Goal: Information Seeking & Learning: Learn about a topic

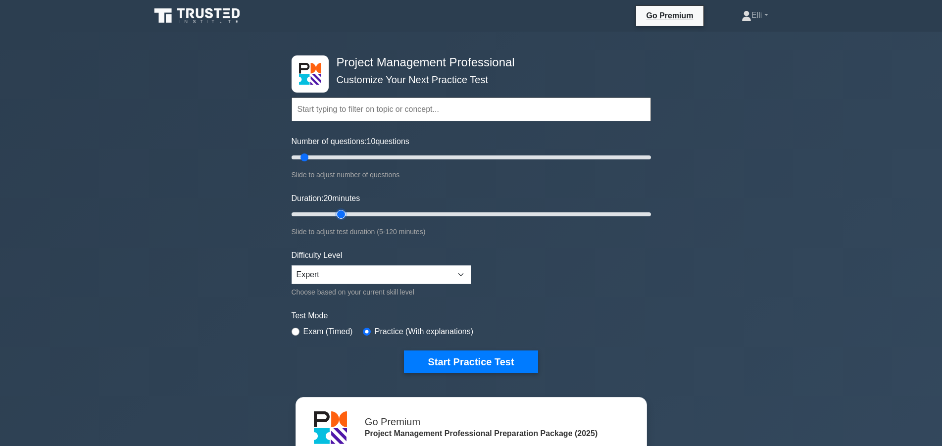
type input "20"
click at [338, 214] on input "Duration: 20 minutes" at bounding box center [471, 214] width 359 height 12
click at [343, 157] on input "Number of questions: 30 questions" at bounding box center [471, 158] width 359 height 12
click at [333, 157] on input "Number of questions: 25 questions" at bounding box center [471, 158] width 359 height 12
type input "20"
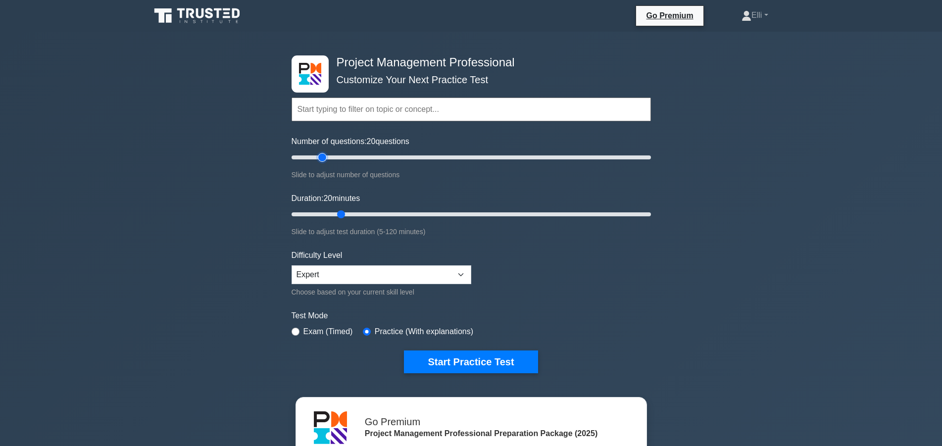
click at [323, 157] on input "Number of questions: 20 questions" at bounding box center [471, 158] width 359 height 12
click at [335, 213] on input "Duration: 20 minutes" at bounding box center [471, 214] width 359 height 12
click at [334, 213] on input "Duration: 20 minutes" at bounding box center [471, 214] width 359 height 12
type input "15"
click at [332, 214] on input "Duration: 15 minutes" at bounding box center [471, 214] width 359 height 12
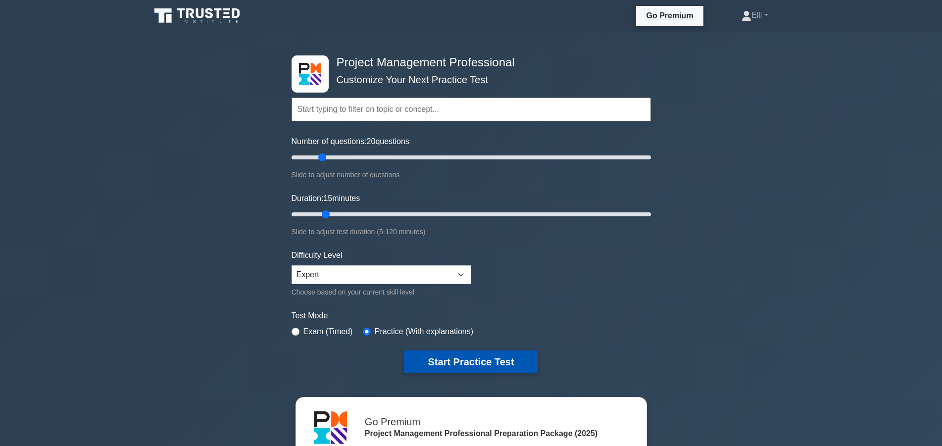
click at [473, 358] on button "Start Practice Test" at bounding box center [471, 362] width 134 height 23
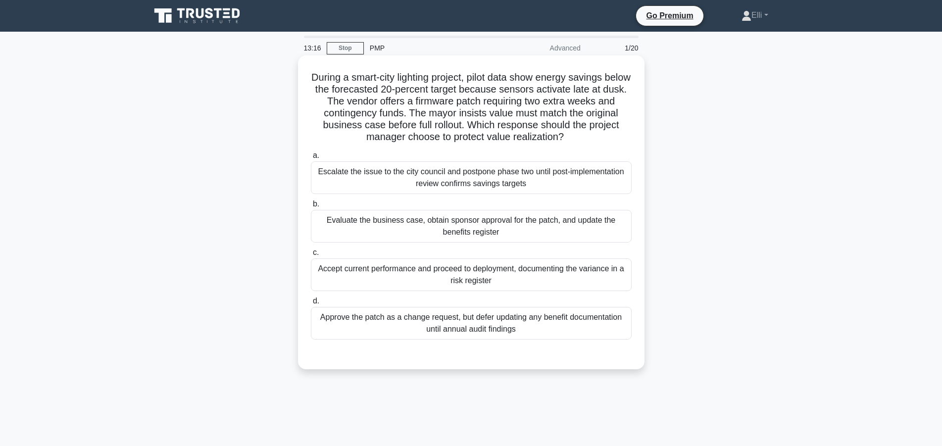
click at [468, 224] on div "Evaluate the business case, obtain sponsor approval for the patch, and update t…" at bounding box center [471, 226] width 321 height 33
click at [311, 207] on input "b. Evaluate the business case, obtain sponsor approval for the patch, and updat…" at bounding box center [311, 204] width 0 height 6
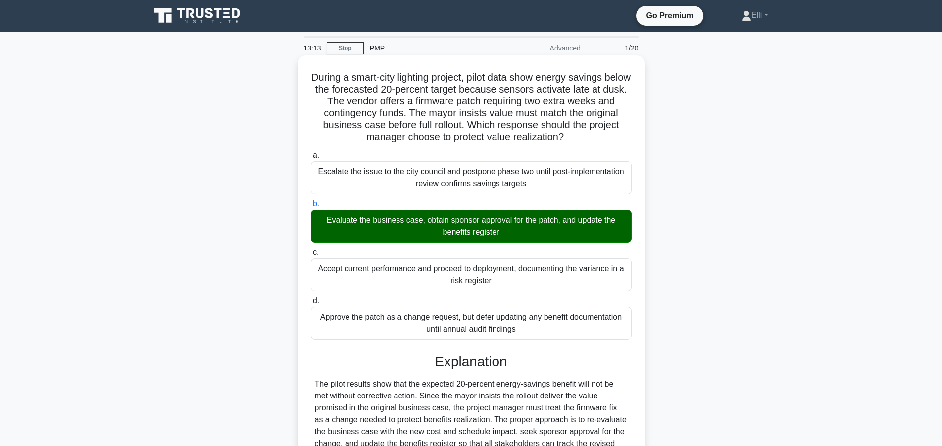
scroll to position [201, 0]
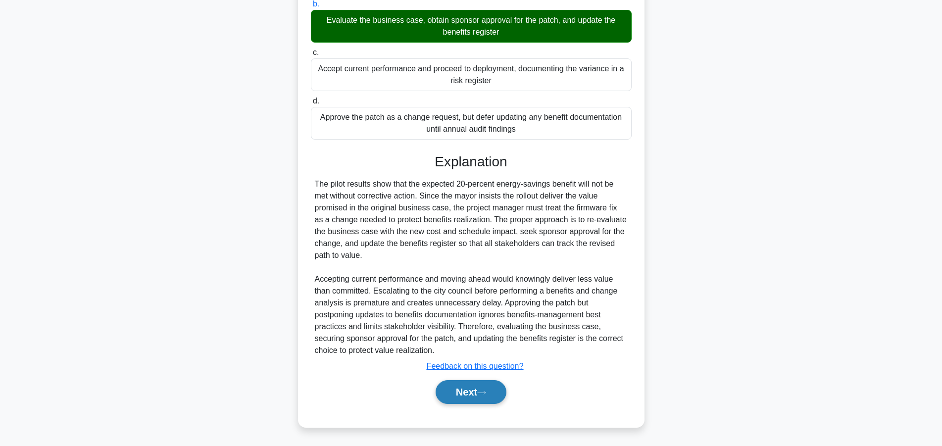
click at [468, 385] on button "Next" at bounding box center [471, 392] width 71 height 24
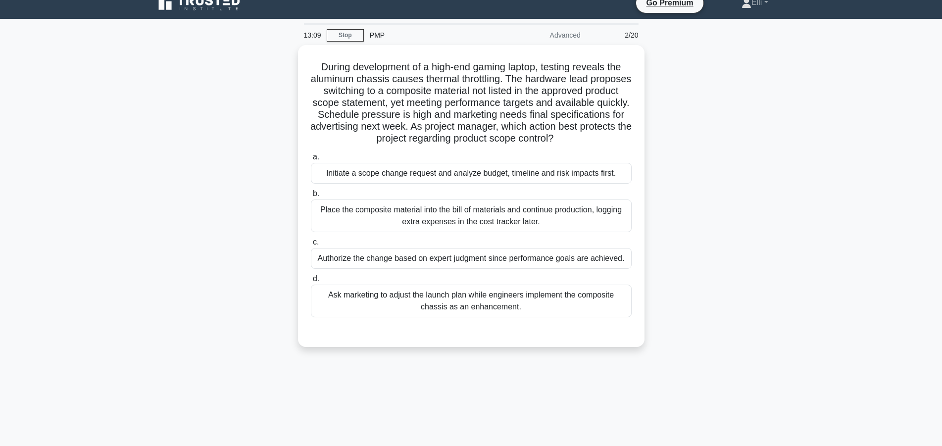
scroll to position [0, 0]
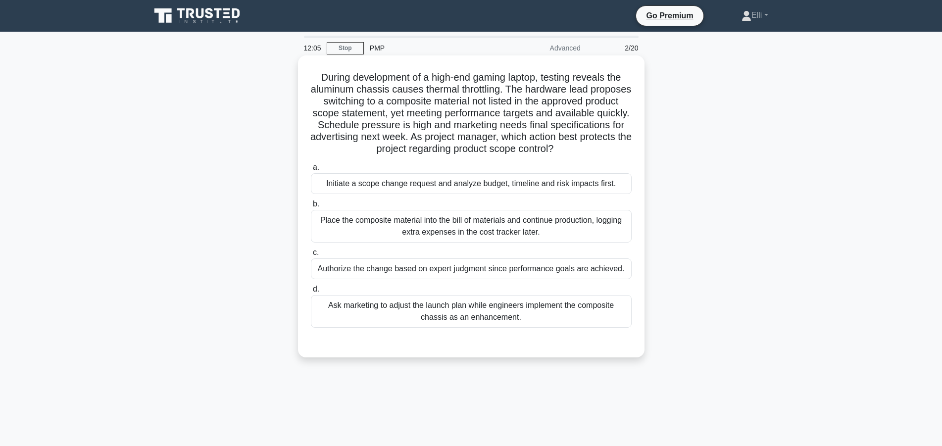
drag, startPoint x: 506, startPoint y: 133, endPoint x: 623, endPoint y: 145, distance: 118.0
click at [623, 145] on h5 "During development of a high-end gaming laptop, testing reveals the aluminum ch…" at bounding box center [471, 113] width 323 height 84
click at [473, 190] on div "Initiate a scope change request and analyze budget, timeline and risk impacts f…" at bounding box center [471, 183] width 321 height 21
click at [311, 171] on input "a. Initiate a scope change request and analyze budget, timeline and risk impact…" at bounding box center [311, 167] width 0 height 6
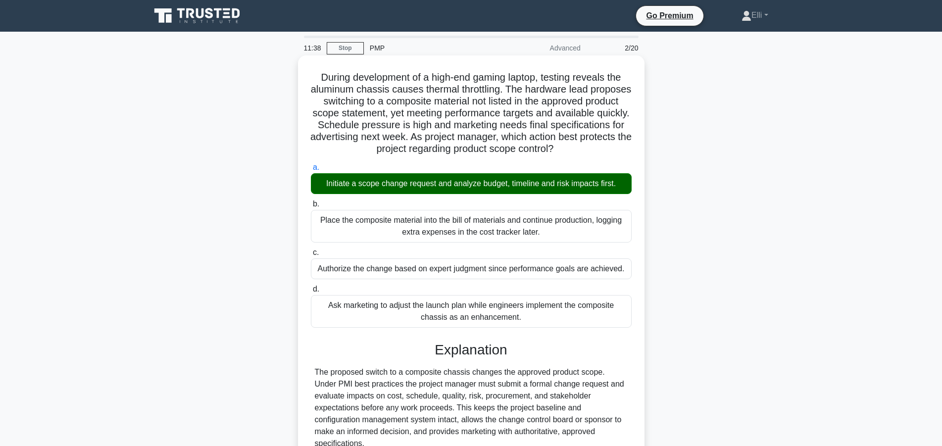
scroll to position [154, 0]
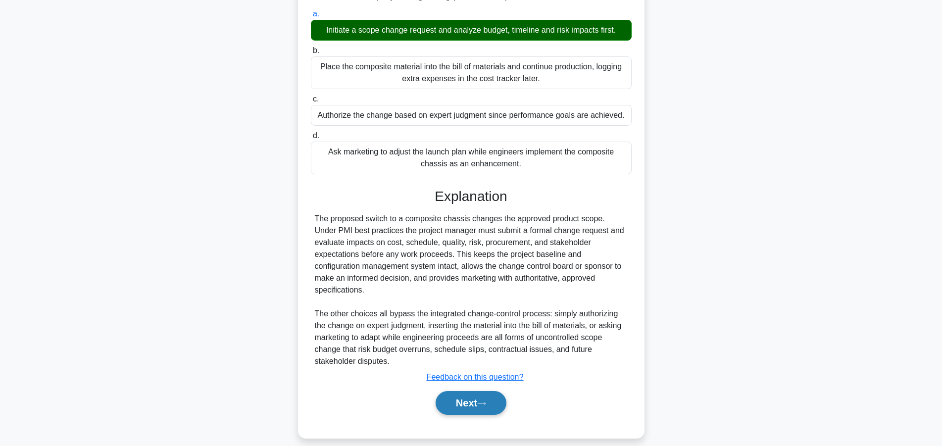
click at [466, 395] on button "Next" at bounding box center [471, 403] width 71 height 24
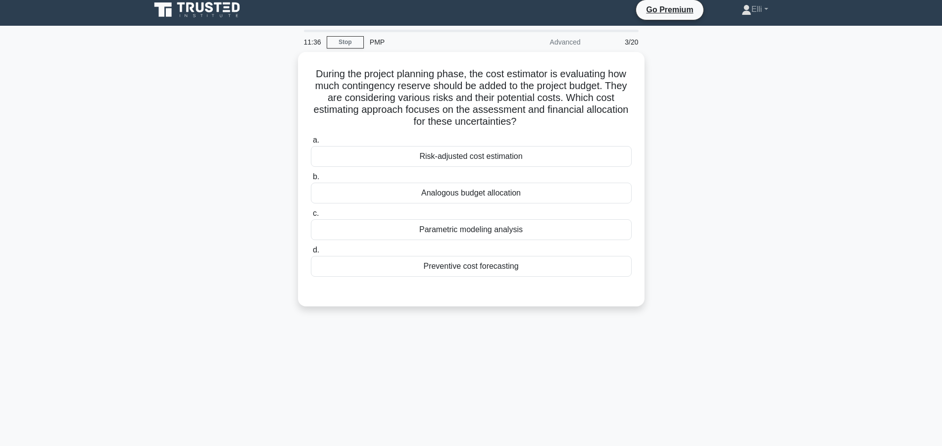
scroll to position [0, 0]
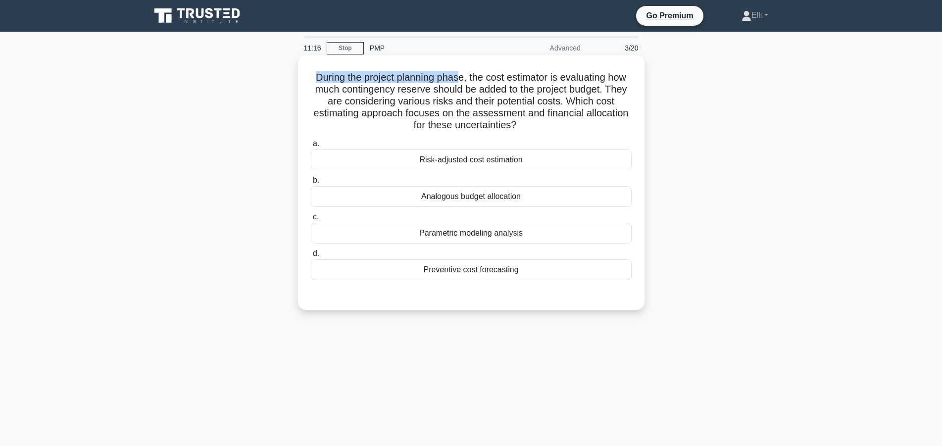
drag, startPoint x: 318, startPoint y: 75, endPoint x: 459, endPoint y: 79, distance: 140.2
click at [459, 79] on h5 "During the project planning phase, the cost estimator is evaluating how much co…" at bounding box center [471, 101] width 323 height 60
click at [828, 371] on main "10:58 Stop PMP Advanced 3/20 During the project planning phase, the cost estima…" at bounding box center [471, 283] width 942 height 503
click at [542, 204] on div "Analogous budget allocation" at bounding box center [471, 196] width 321 height 21
click at [311, 184] on input "b. Analogous budget allocation" at bounding box center [311, 180] width 0 height 6
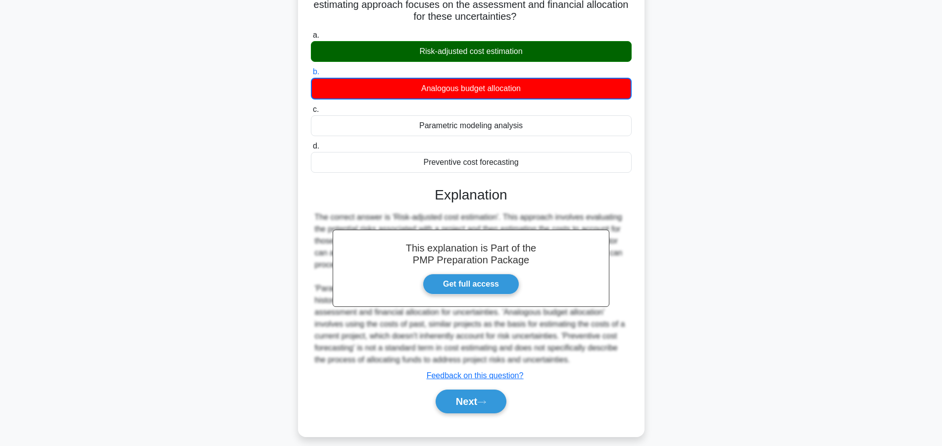
scroll to position [119, 0]
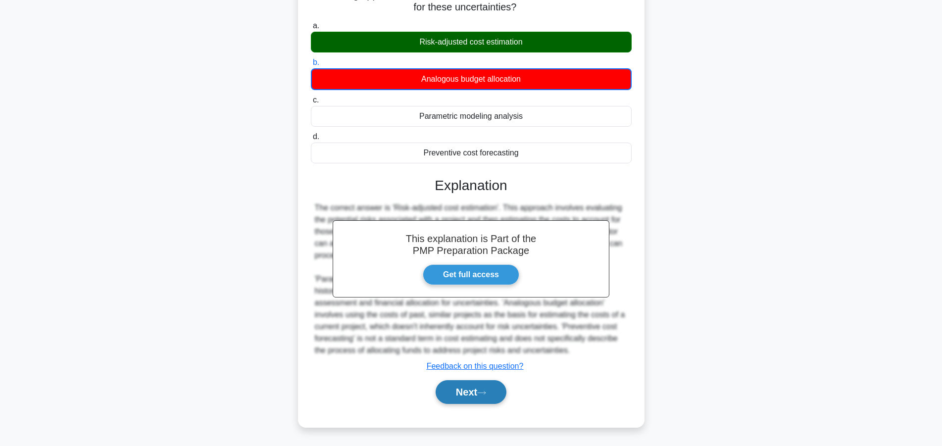
click at [462, 391] on button "Next" at bounding box center [471, 392] width 71 height 24
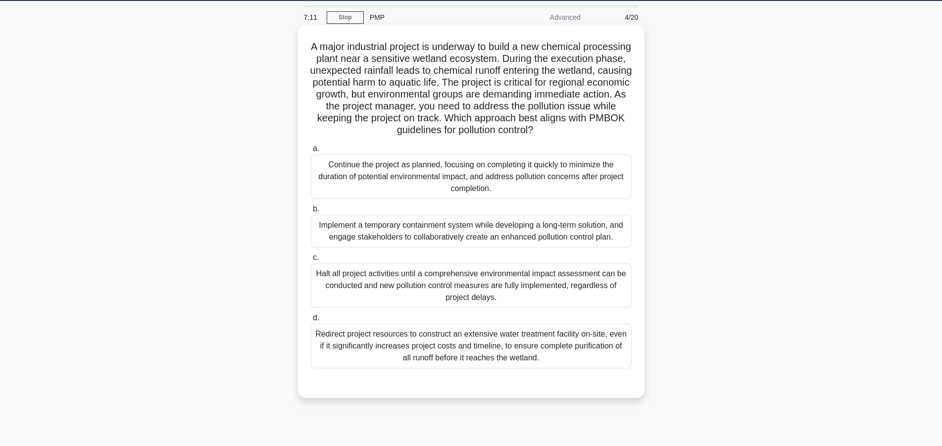
scroll to position [0, 0]
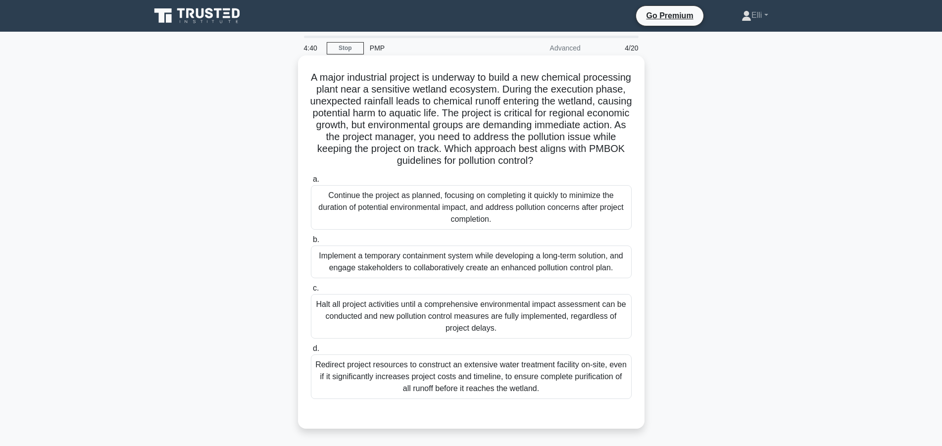
click at [468, 267] on div "Implement a temporary containment system while developing a long-term solution,…" at bounding box center [471, 262] width 321 height 33
click at [311, 243] on input "b. Implement a temporary containment system while developing a long-term soluti…" at bounding box center [311, 240] width 0 height 6
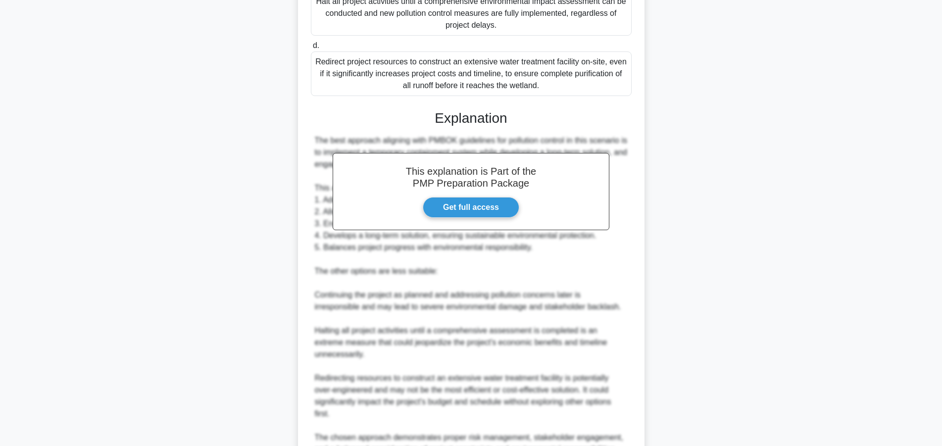
scroll to position [415, 0]
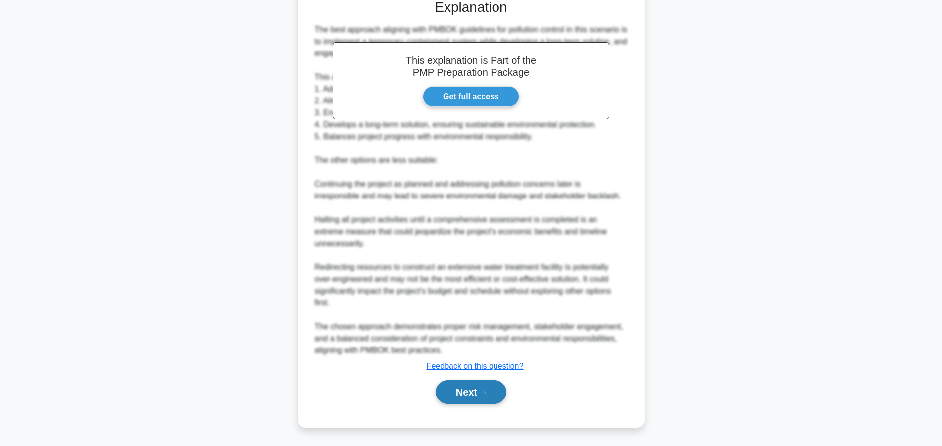
click at [478, 391] on button "Next" at bounding box center [471, 392] width 71 height 24
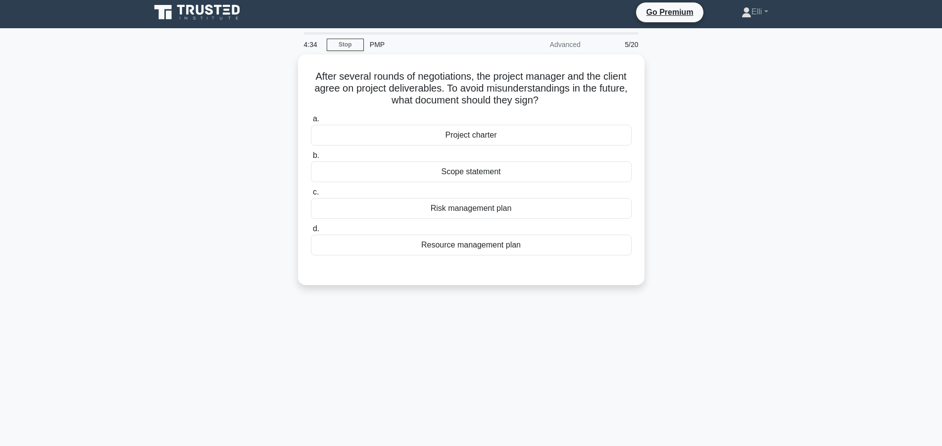
scroll to position [0, 0]
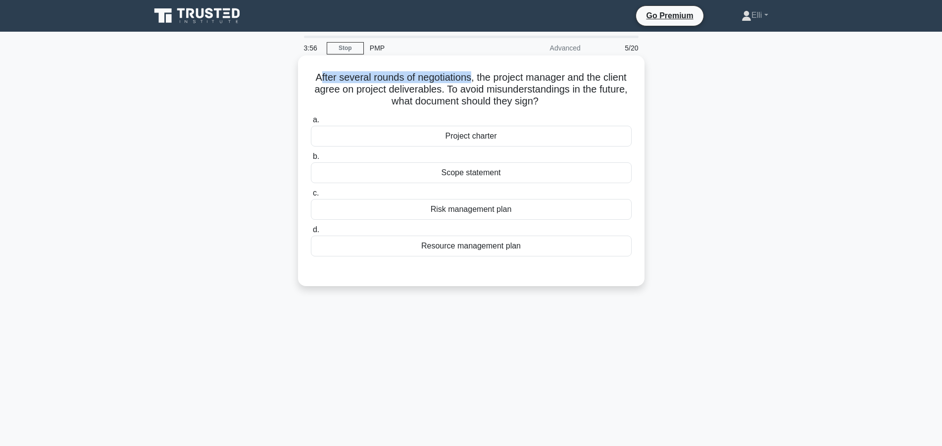
drag, startPoint x: 320, startPoint y: 80, endPoint x: 470, endPoint y: 77, distance: 149.6
click at [470, 77] on h5 "After several rounds of negotiations, the project manager and the client agree …" at bounding box center [471, 89] width 323 height 37
click at [526, 176] on div "Scope statement" at bounding box center [471, 172] width 321 height 21
click at [311, 160] on input "b. Scope statement" at bounding box center [311, 157] width 0 height 6
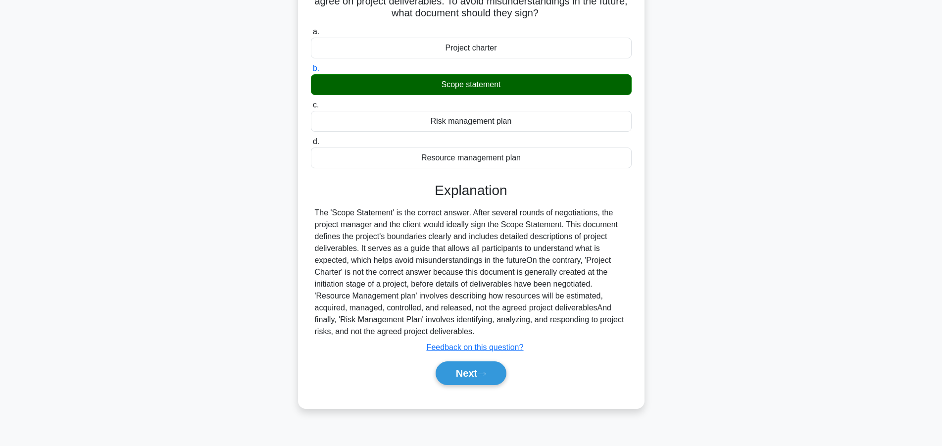
scroll to position [89, 0]
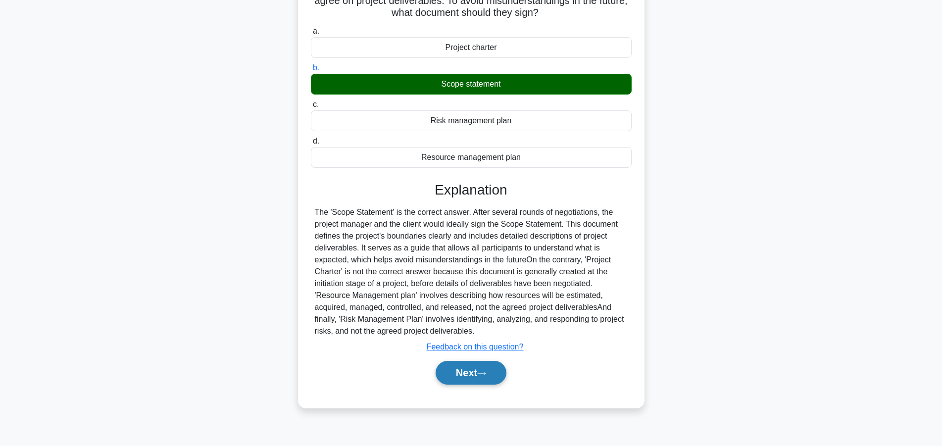
click at [473, 372] on button "Next" at bounding box center [471, 373] width 71 height 24
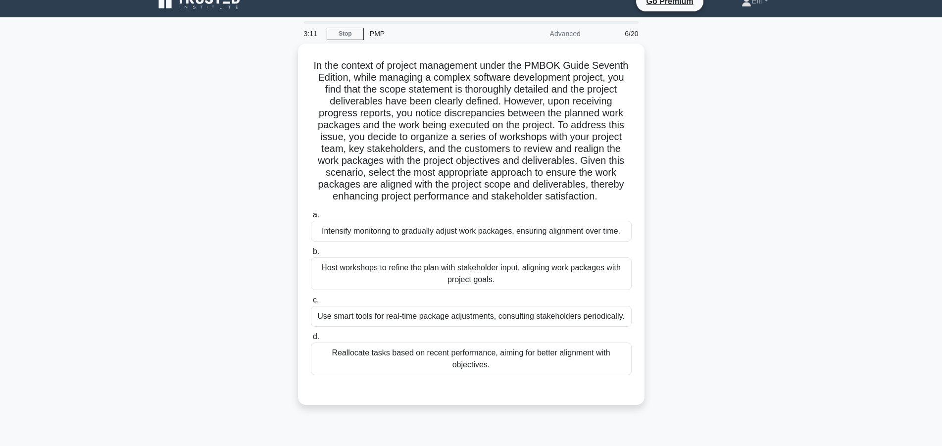
scroll to position [0, 0]
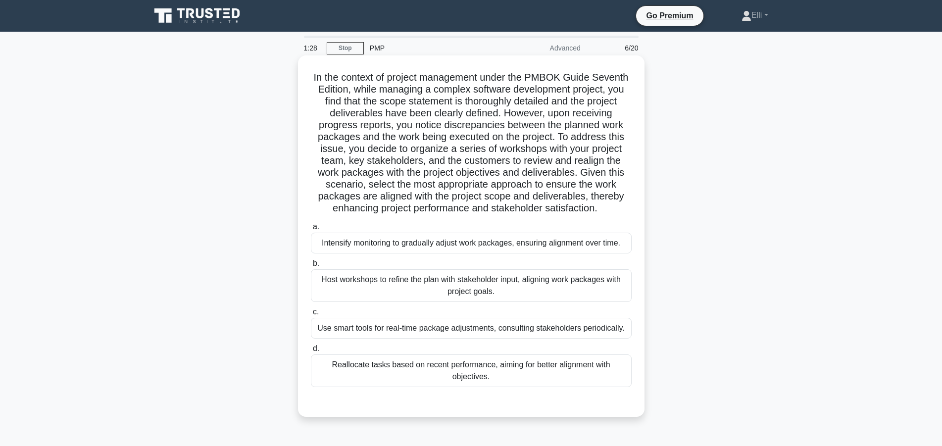
click at [577, 290] on div "Host workshops to refine the plan with stakeholder input, aligning work package…" at bounding box center [471, 285] width 321 height 33
click at [311, 267] on input "b. Host workshops to refine the plan with stakeholder input, aligning work pack…" at bounding box center [311, 263] width 0 height 6
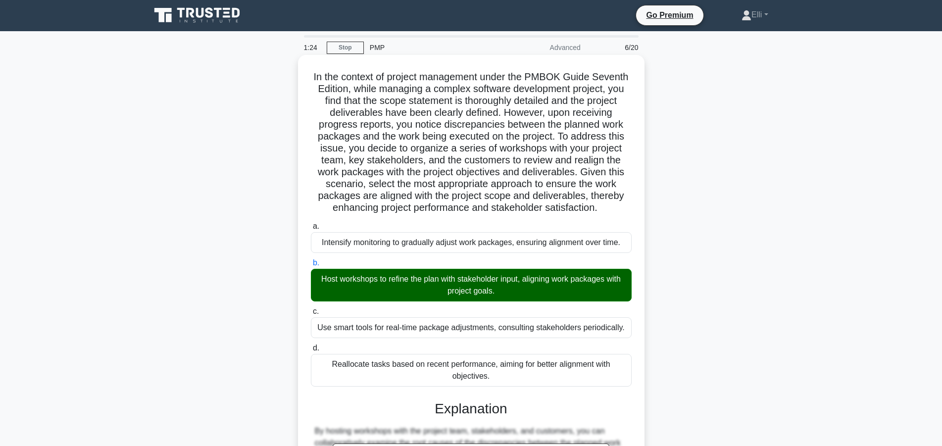
scroll to position [189, 0]
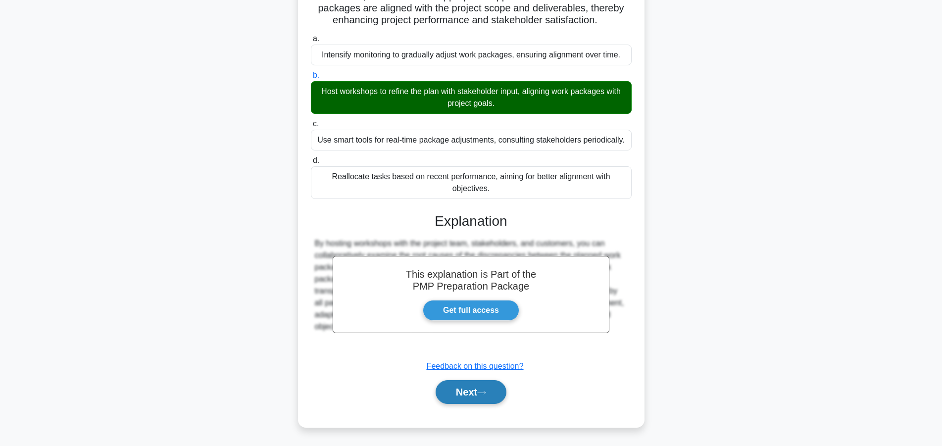
click at [486, 393] on icon at bounding box center [482, 392] width 8 height 3
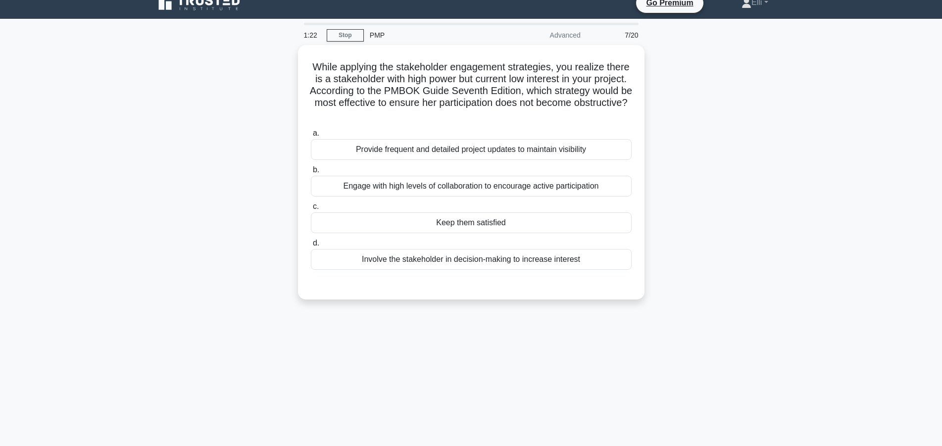
scroll to position [0, 0]
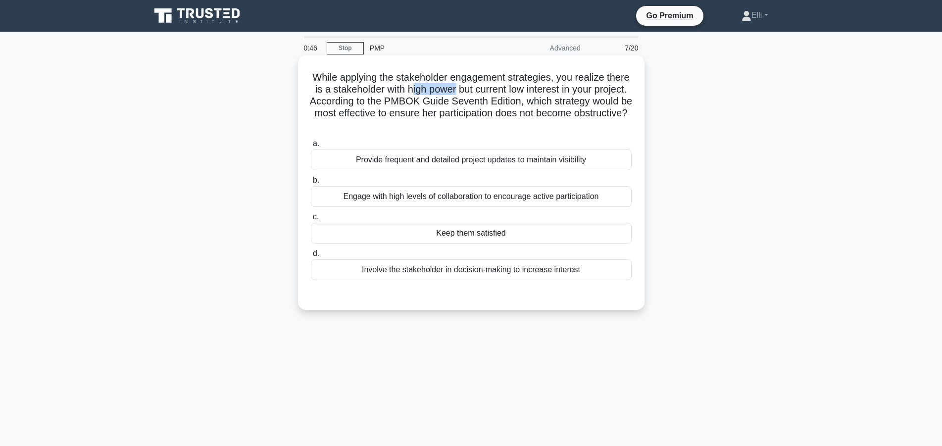
drag, startPoint x: 410, startPoint y: 88, endPoint x: 455, endPoint y: 90, distance: 45.1
click at [455, 90] on h5 "While applying the stakeholder engagement strategies, you realize there is a st…" at bounding box center [471, 101] width 323 height 60
click at [478, 237] on div "Keep them satisfied" at bounding box center [471, 233] width 321 height 21
click at [311, 220] on input "c. Keep them satisfied" at bounding box center [311, 217] width 0 height 6
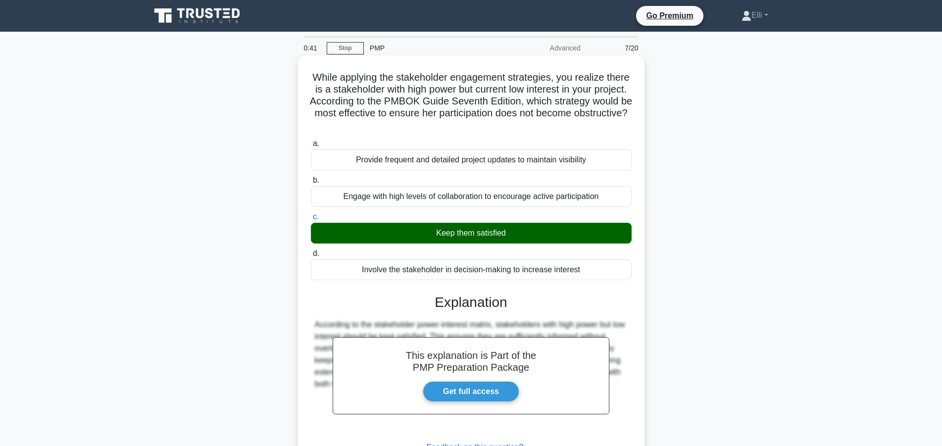
scroll to position [89, 0]
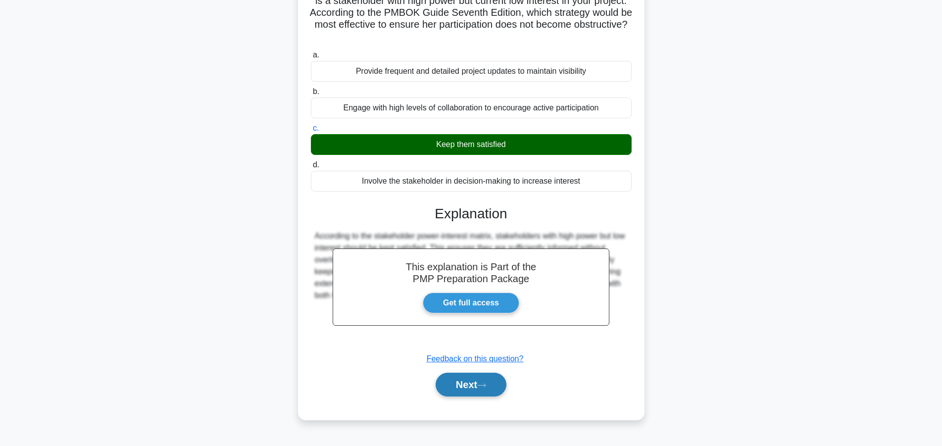
click at [456, 382] on button "Next" at bounding box center [471, 385] width 71 height 24
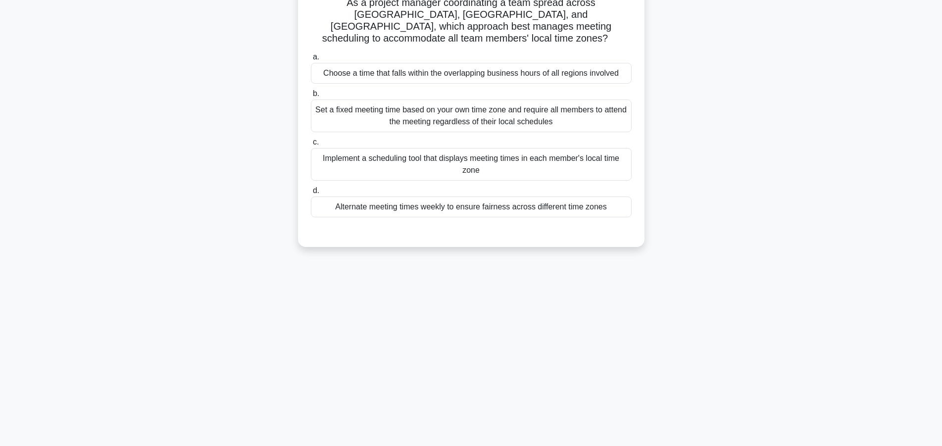
scroll to position [38, 0]
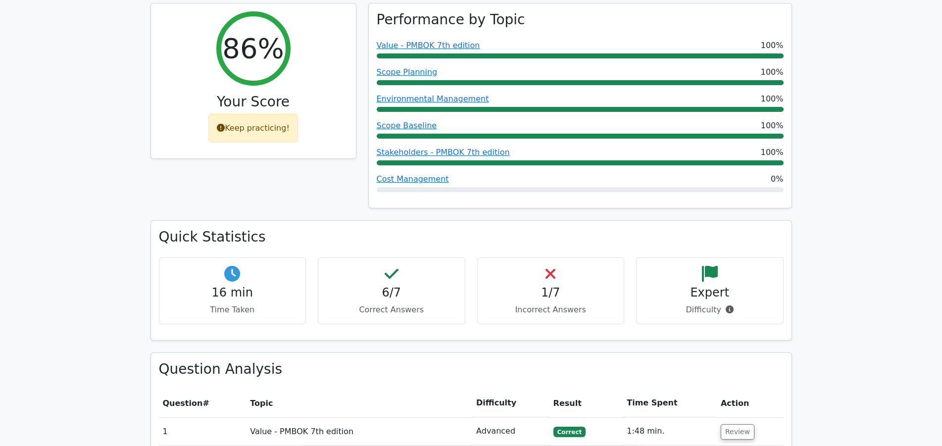
scroll to position [505, 0]
